Goal: Transaction & Acquisition: Purchase product/service

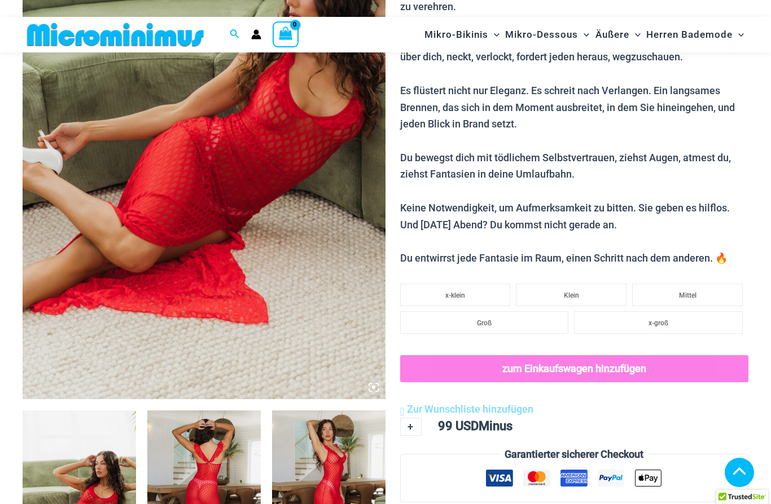
scroll to position [247, 0]
click at [525, 318] on li "Groß" at bounding box center [484, 323] width 169 height 23
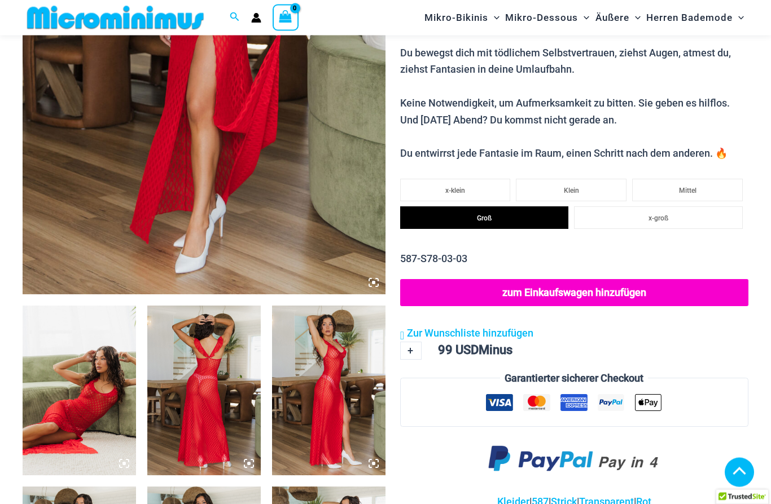
scroll to position [407, 0]
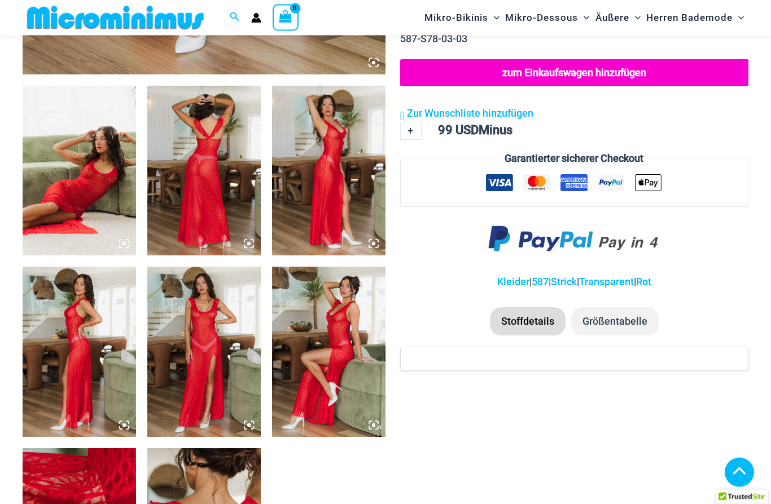
click at [620, 318] on li "Größentabelle" at bounding box center [614, 322] width 87 height 28
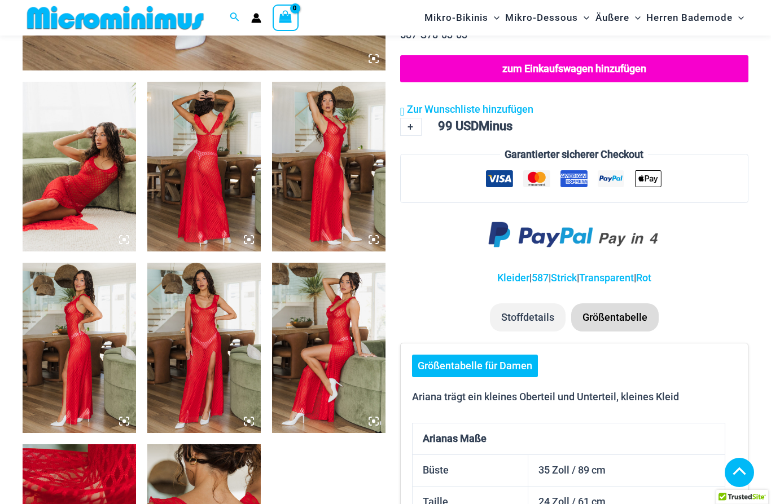
scroll to position [576, 0]
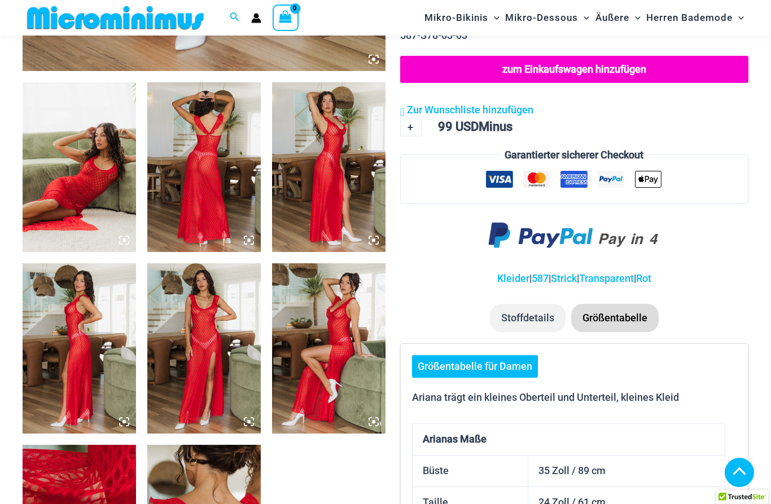
click at [518, 304] on li "Stoffdetails" at bounding box center [528, 318] width 76 height 28
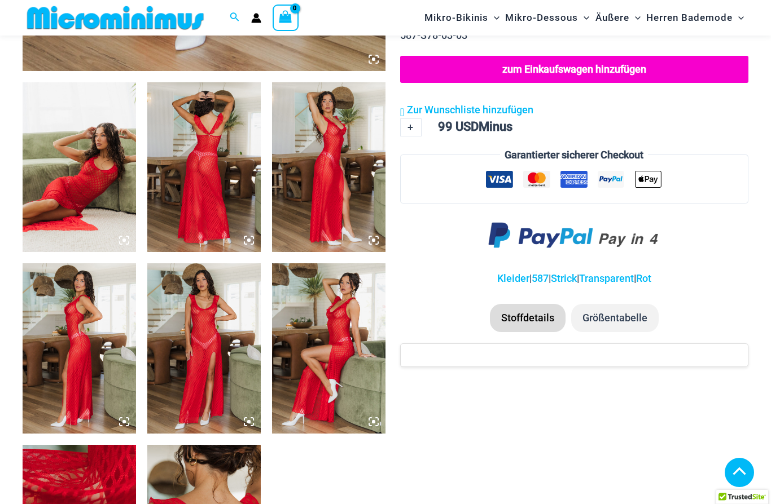
click at [528, 309] on li "Stoffdetails" at bounding box center [528, 318] width 76 height 28
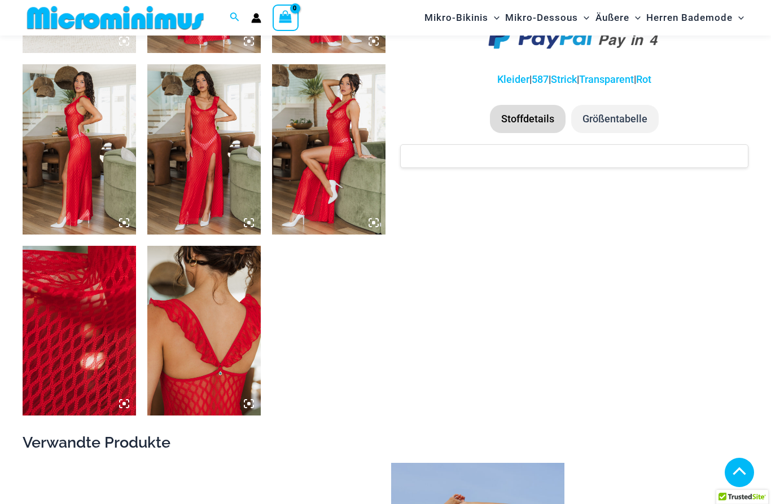
scroll to position [732, 0]
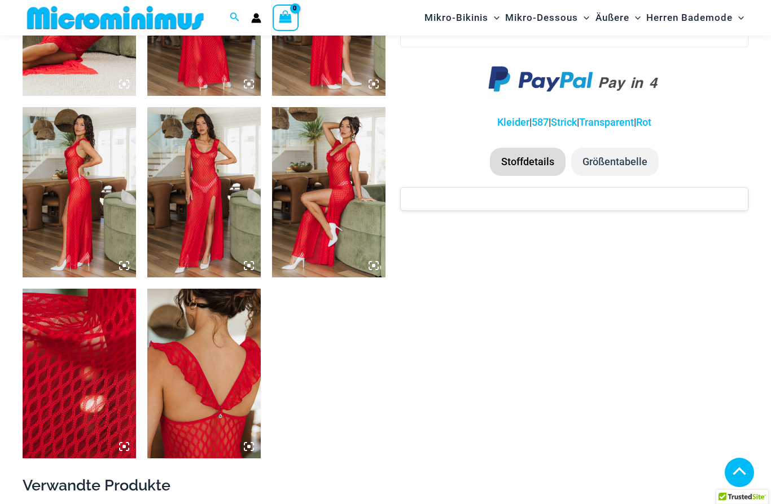
click at [218, 426] on img at bounding box center [203, 374] width 113 height 170
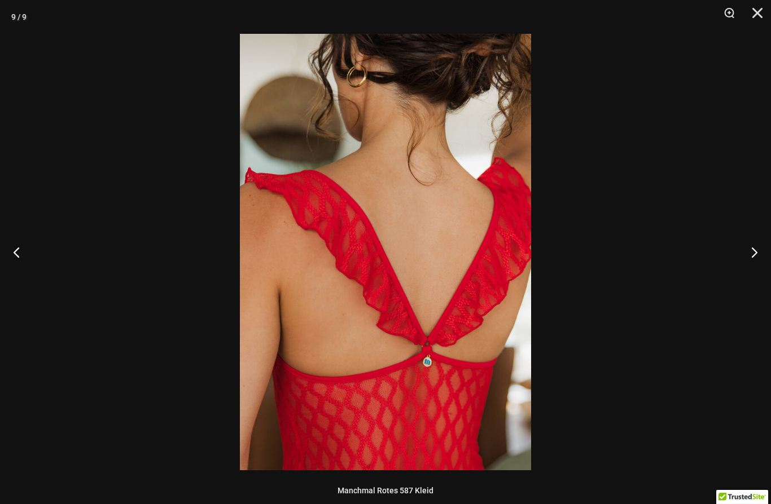
click at [12, 247] on button "zurück" at bounding box center [21, 252] width 42 height 56
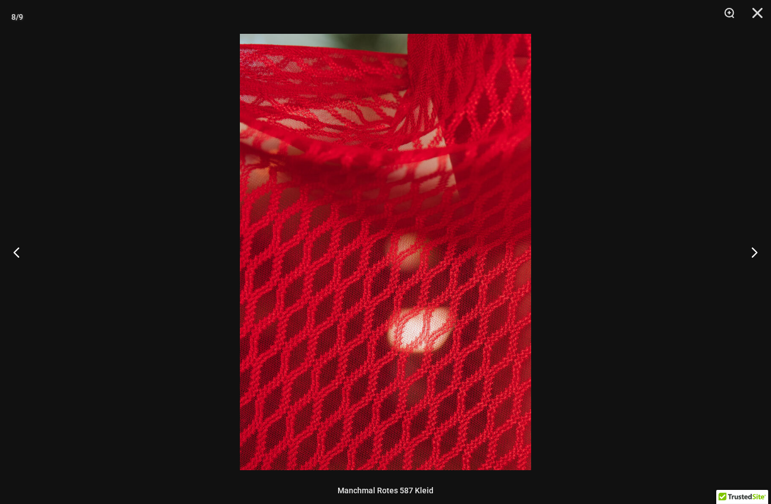
click at [32, 258] on button "zurück" at bounding box center [21, 252] width 42 height 56
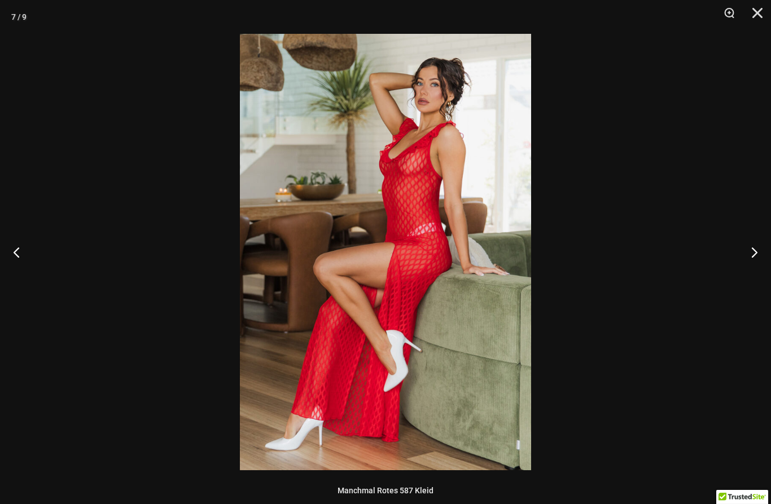
click at [20, 247] on button "zurück" at bounding box center [21, 252] width 42 height 56
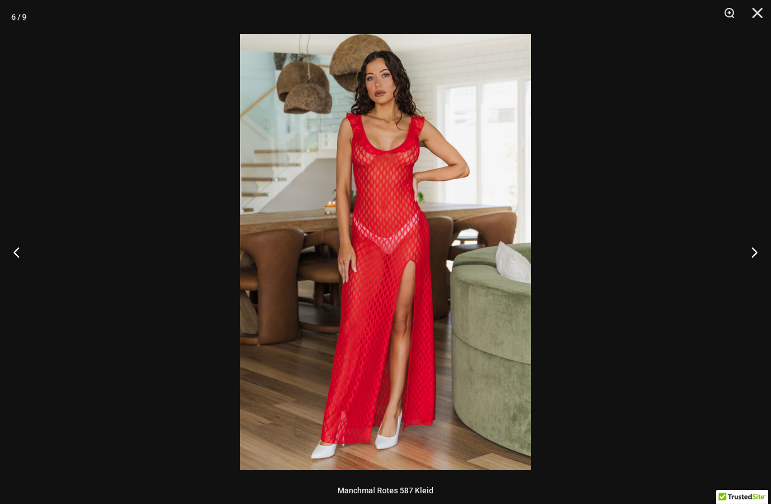
click at [14, 267] on button "zurück" at bounding box center [21, 252] width 42 height 56
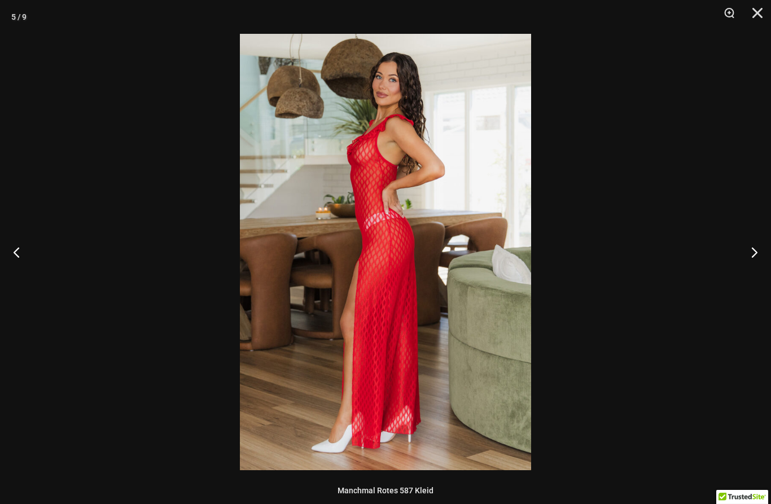
click at [14, 262] on button "zurück" at bounding box center [21, 252] width 42 height 56
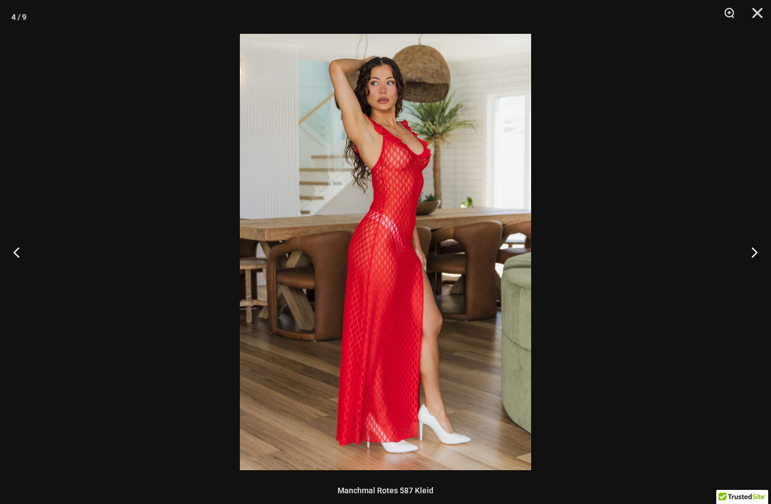
click at [17, 269] on button "zurück" at bounding box center [21, 252] width 42 height 56
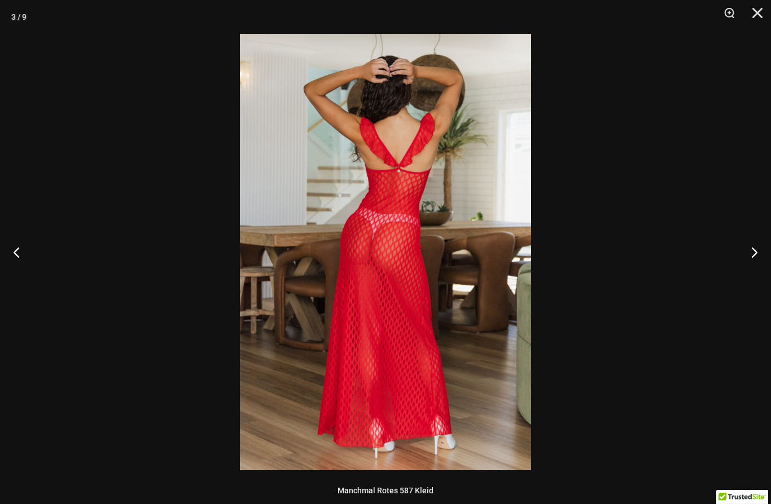
click at [16, 266] on button "zurück" at bounding box center [21, 252] width 42 height 56
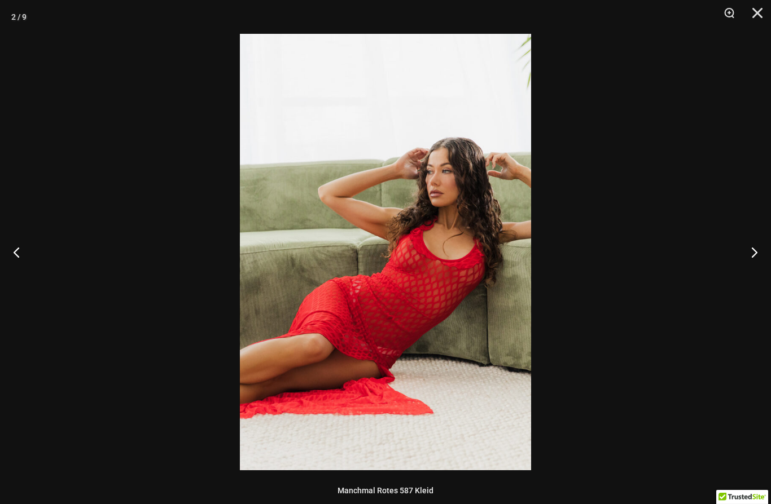
click at [21, 270] on button "zurück" at bounding box center [21, 252] width 42 height 56
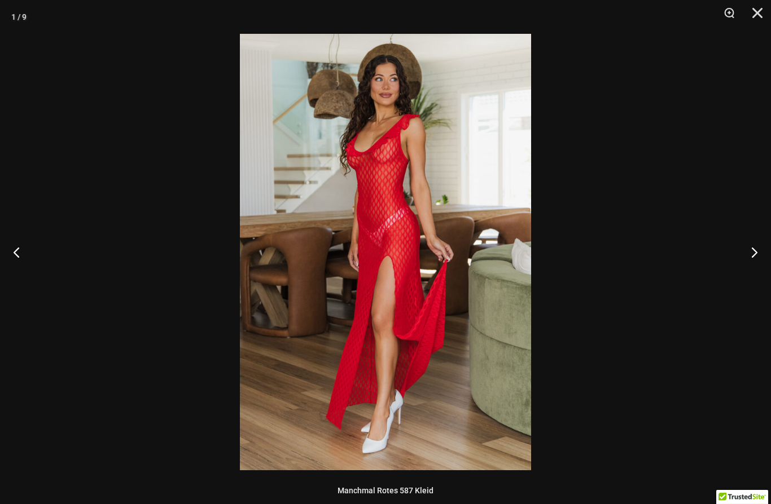
click at [29, 278] on button "zurück" at bounding box center [21, 252] width 42 height 56
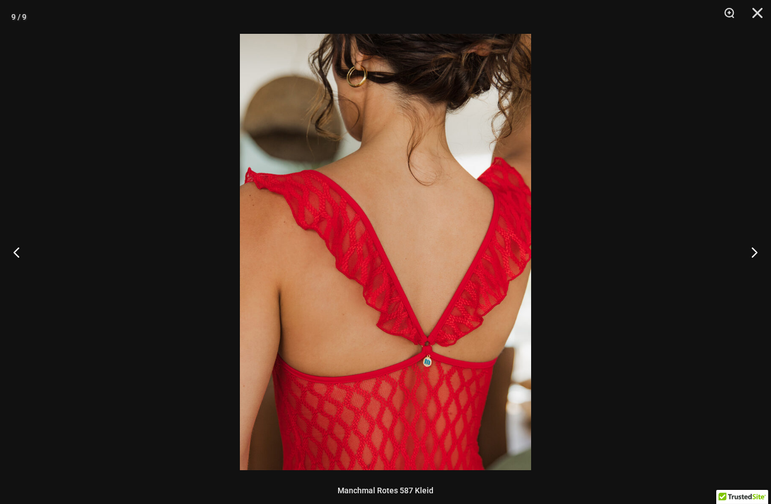
click at [17, 263] on button "zurück" at bounding box center [21, 252] width 42 height 56
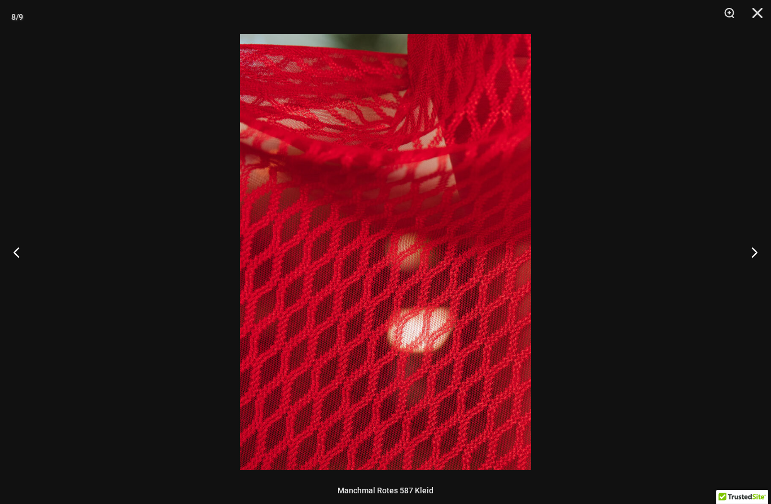
click at [29, 261] on button "zurück" at bounding box center [21, 252] width 42 height 56
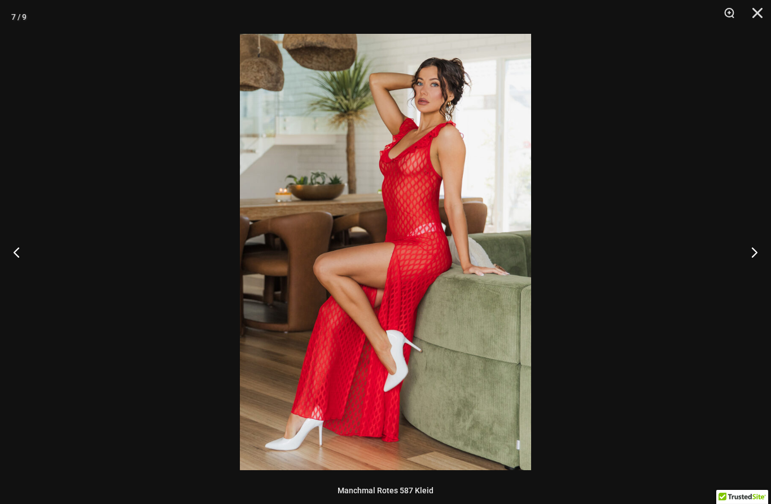
click at [757, 17] on button "SCHLIESSEN" at bounding box center [753, 17] width 28 height 34
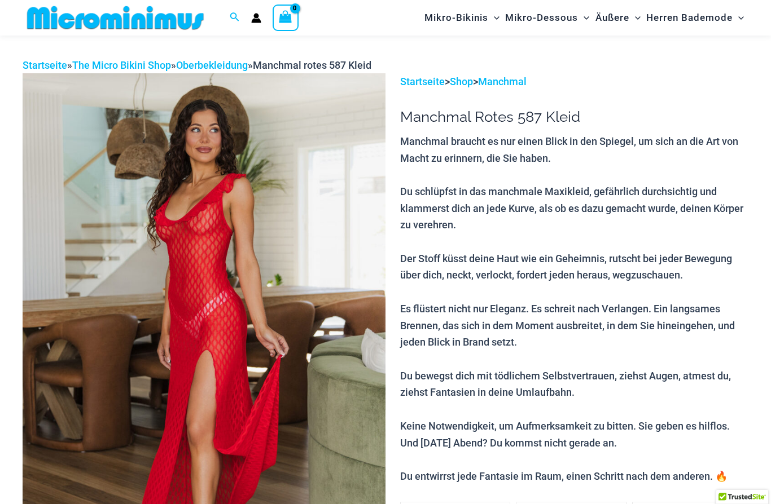
scroll to position [0, 0]
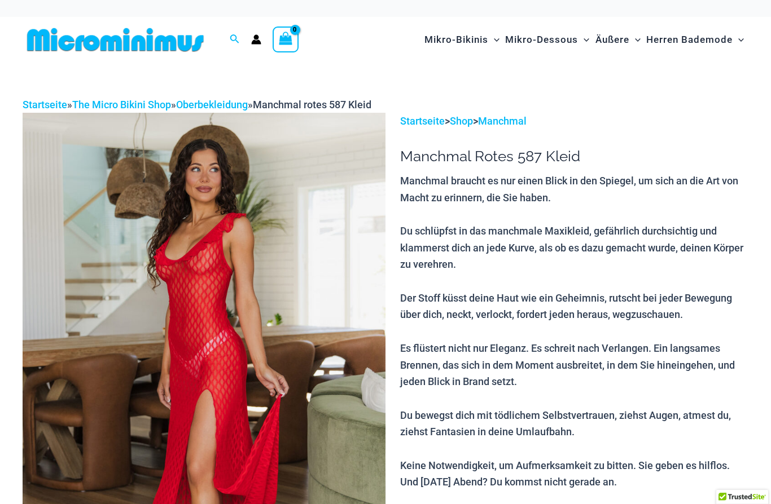
click at [227, 113] on img at bounding box center [204, 385] width 363 height 544
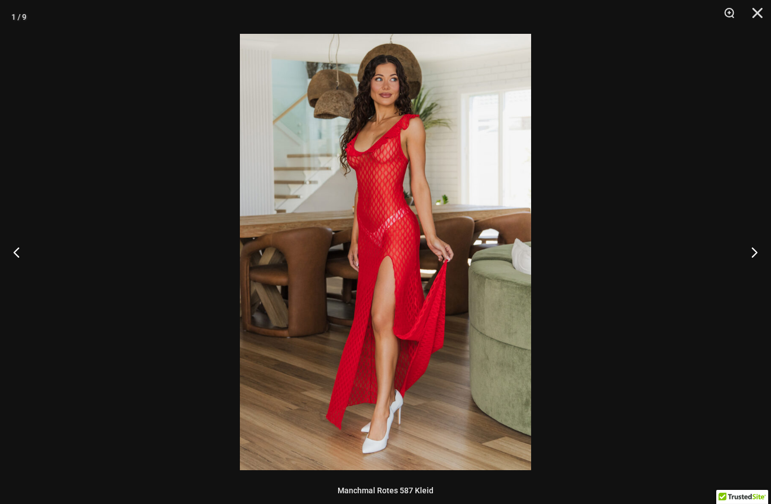
click at [753, 21] on button "SCHLIESSEN" at bounding box center [753, 17] width 28 height 34
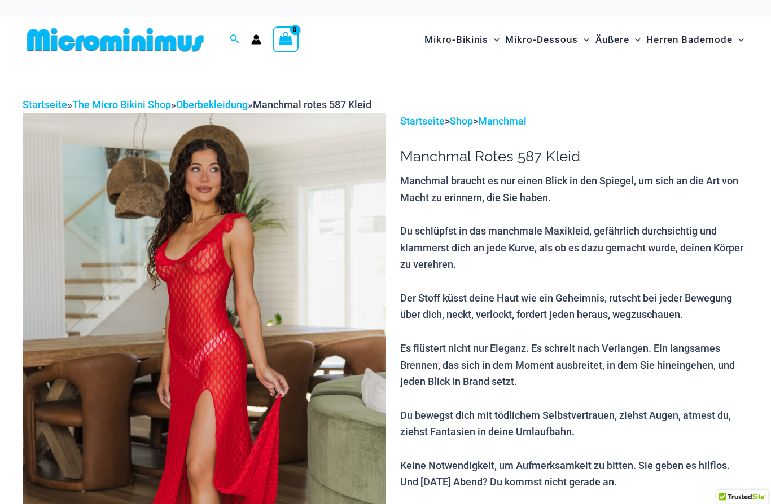
click at [214, 99] on link "Oberbekleidung" at bounding box center [212, 105] width 72 height 12
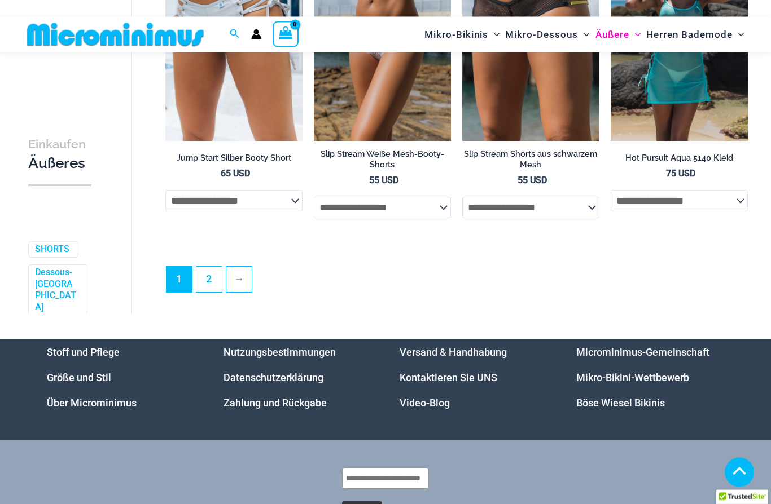
scroll to position [2503, 0]
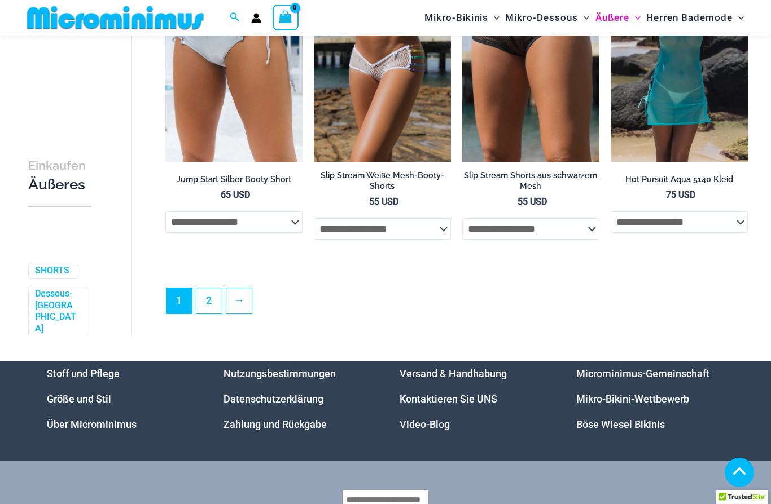
click at [213, 309] on link "2" at bounding box center [208, 300] width 25 height 25
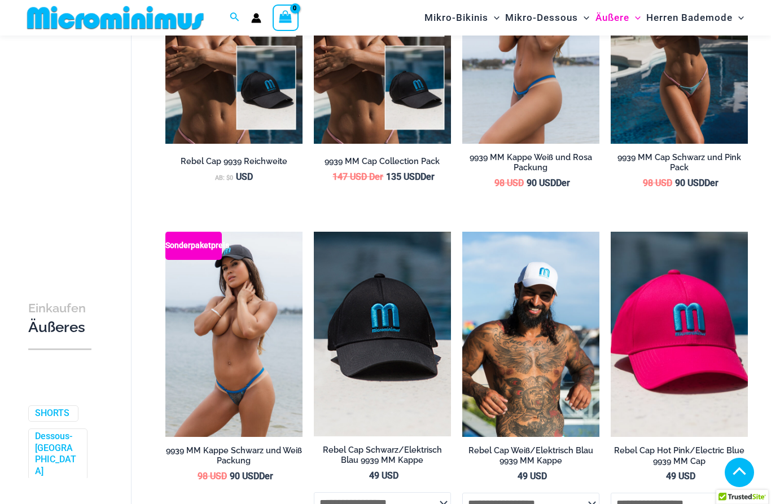
scroll to position [496, 0]
